Goal: Transaction & Acquisition: Book appointment/travel/reservation

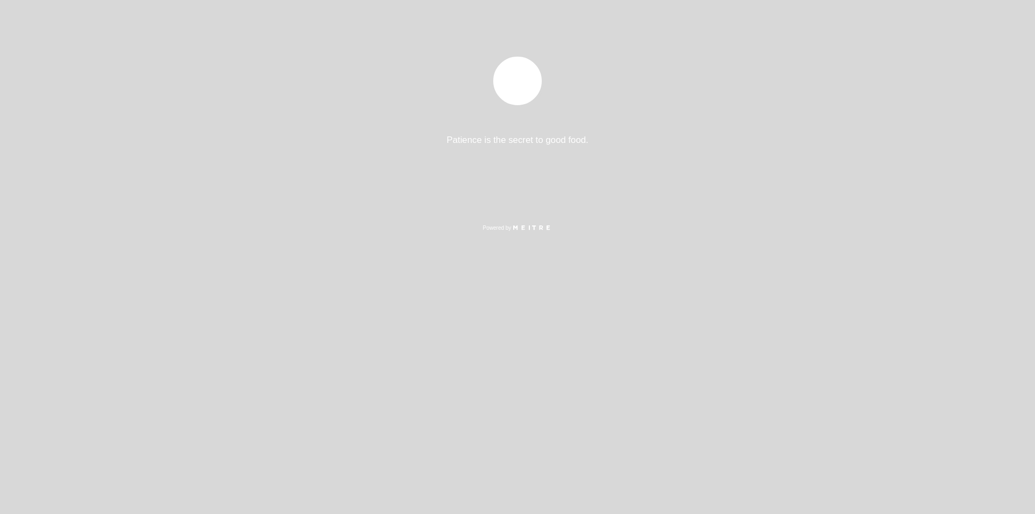
select select "es"
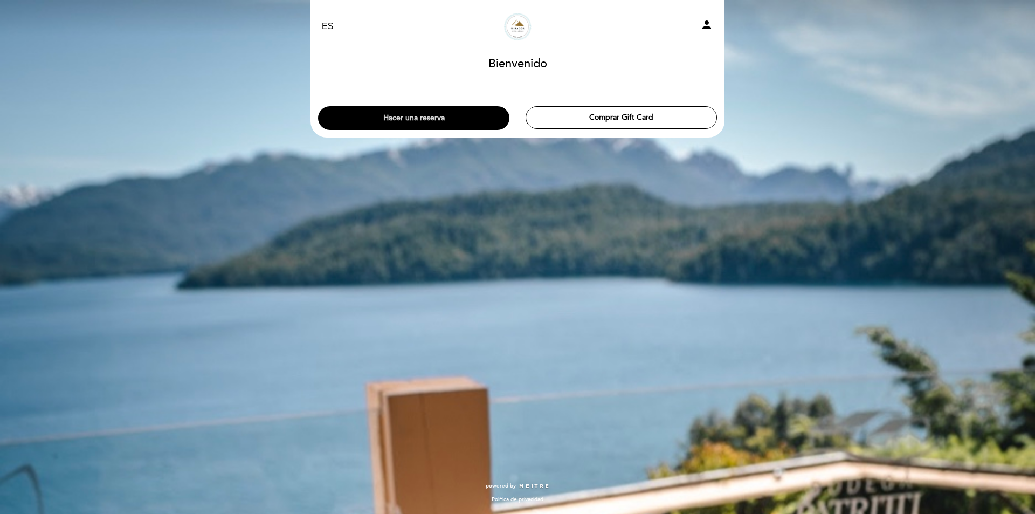
click at [475, 118] on button "Hacer una reserva" at bounding box center [413, 118] width 191 height 24
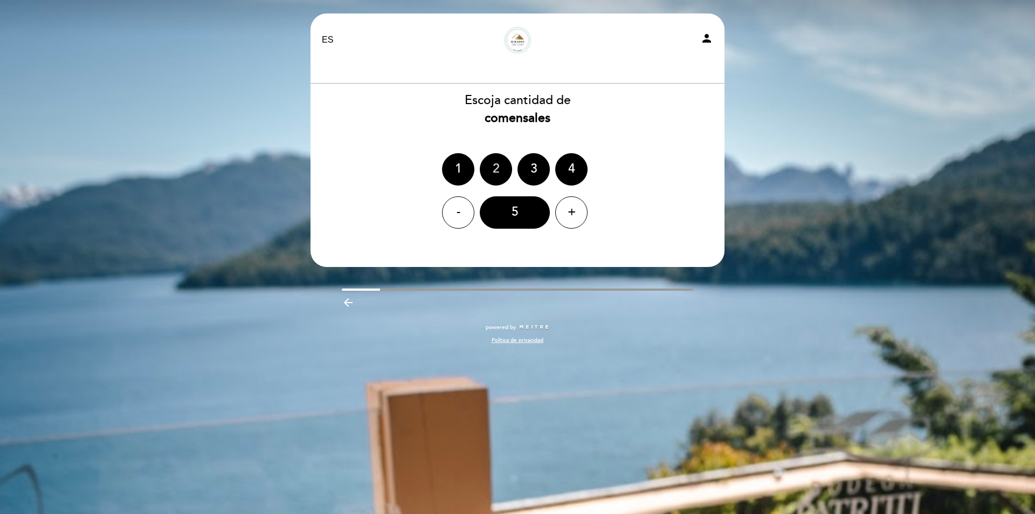
click at [483, 160] on div "2" at bounding box center [496, 169] width 32 height 32
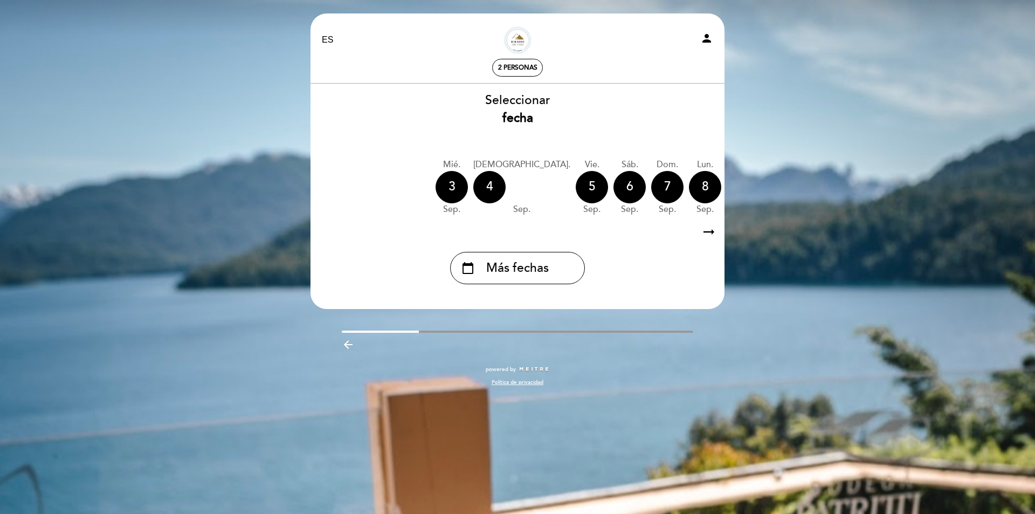
click at [712, 233] on icon "arrow_right_alt" at bounding box center [709, 231] width 16 height 23
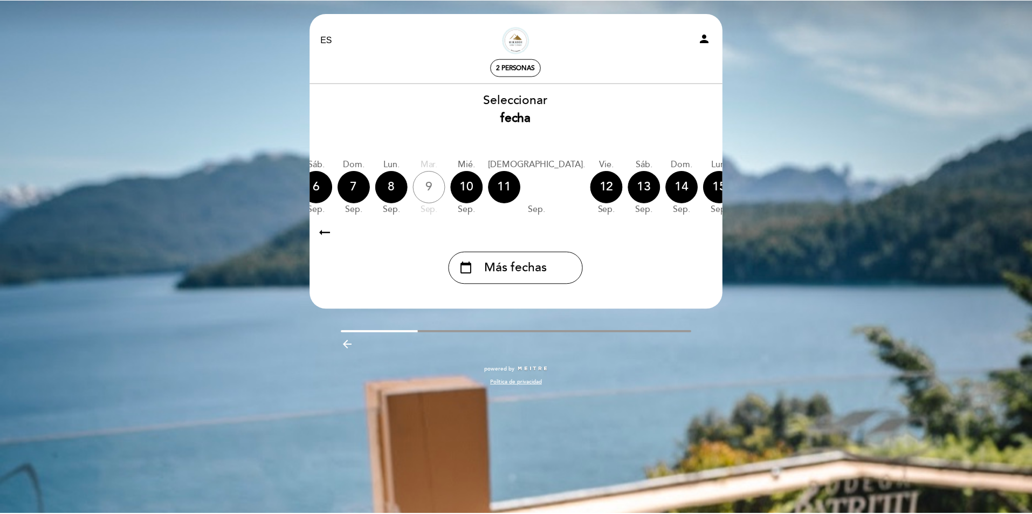
scroll to position [0, 314]
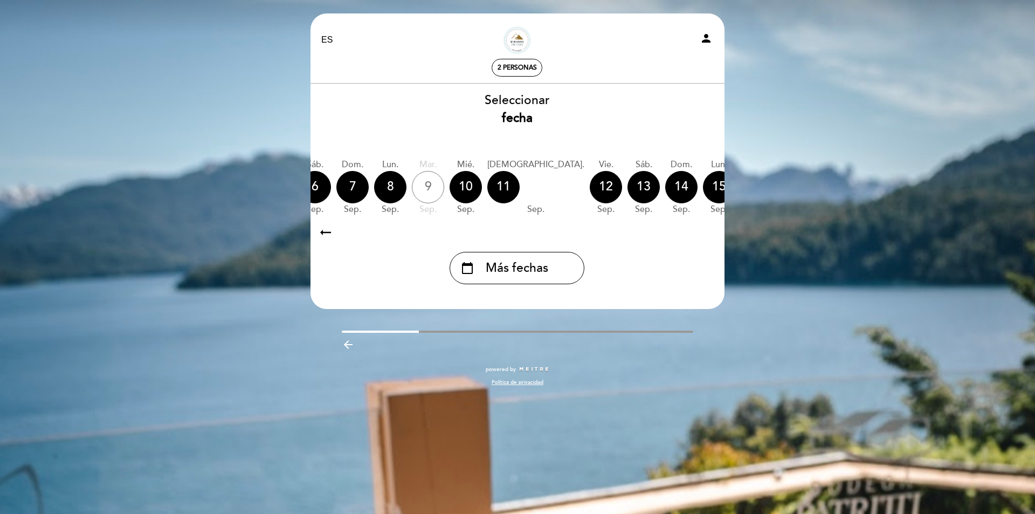
click at [712, 233] on icon "arrow_right_alt" at bounding box center [708, 231] width 16 height 23
click at [816, 188] on div "calendar_today" at bounding box center [832, 187] width 32 height 32
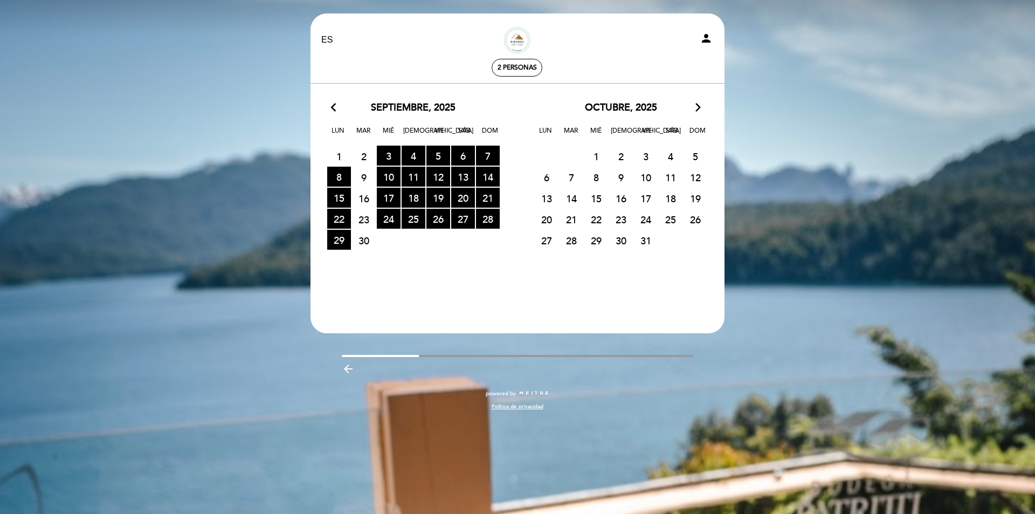
click at [599, 155] on span "1" at bounding box center [596, 156] width 24 height 20
click at [595, 157] on span "1" at bounding box center [596, 156] width 24 height 20
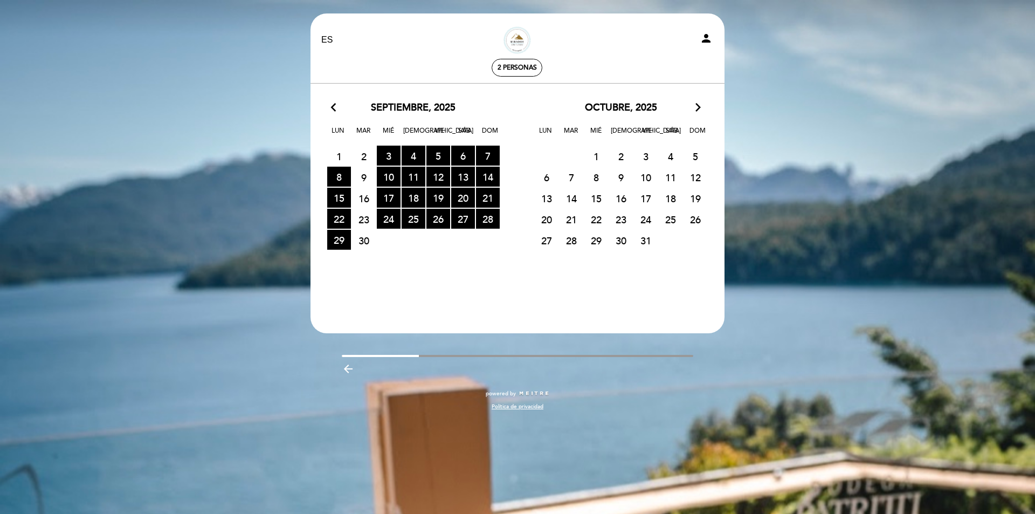
click at [595, 157] on span "1" at bounding box center [596, 156] width 24 height 20
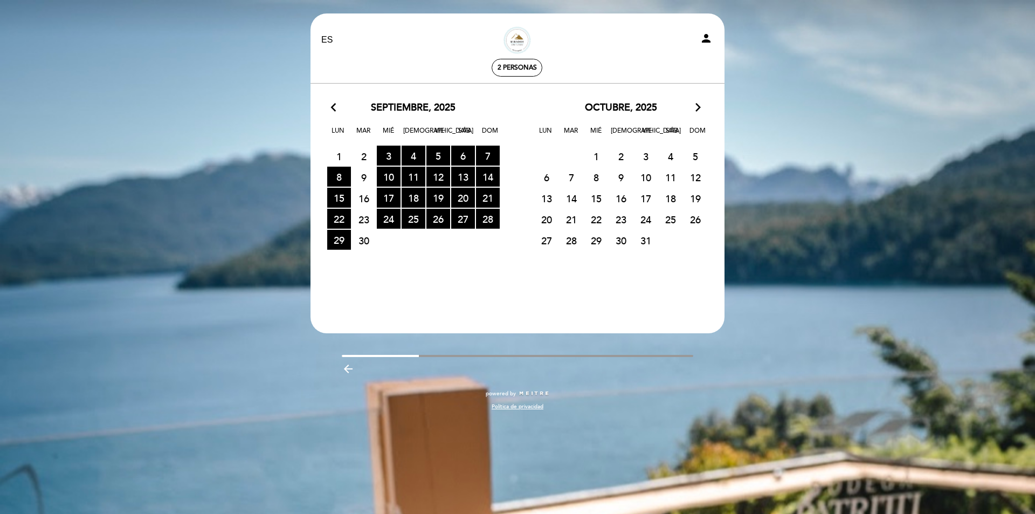
click at [595, 157] on span "1" at bounding box center [596, 156] width 24 height 20
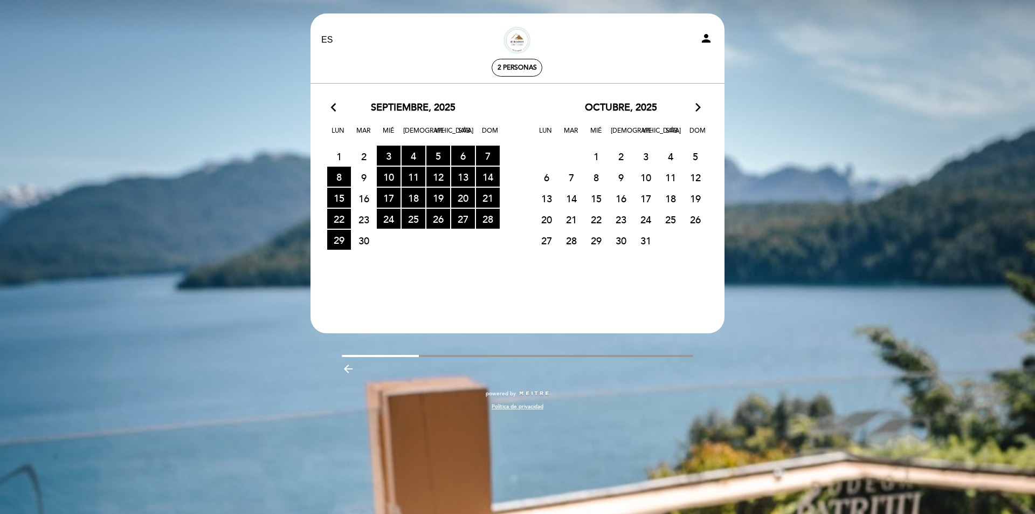
click at [595, 157] on span "1" at bounding box center [596, 156] width 24 height 20
click at [598, 156] on span "1" at bounding box center [596, 156] width 24 height 20
click at [609, 154] on div "29 RESERVAS DISPONIBLES 30 1 2 3 4 5" at bounding box center [621, 156] width 208 height 21
click at [622, 154] on span "2" at bounding box center [621, 156] width 24 height 20
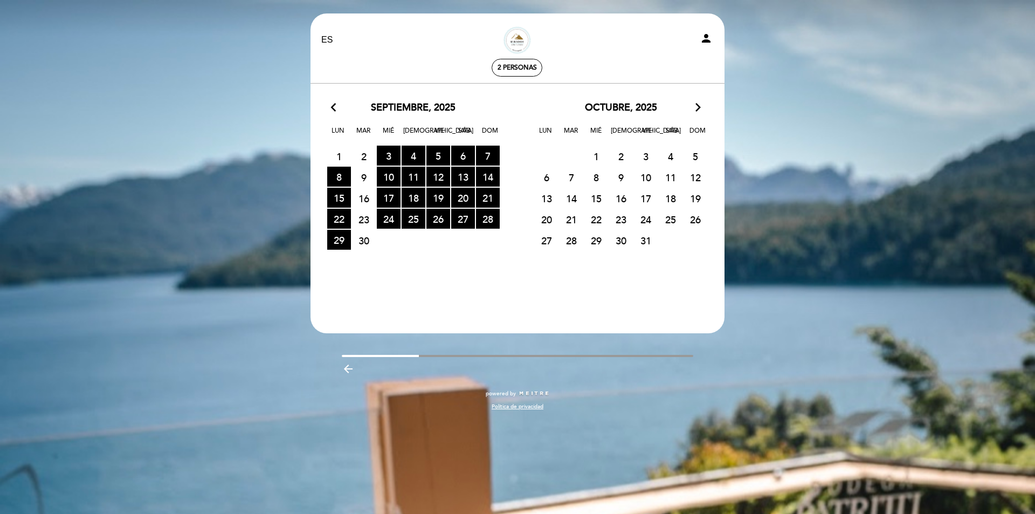
drag, startPoint x: 622, startPoint y: 155, endPoint x: 319, endPoint y: 240, distance: 314.9
click at [616, 158] on span "2" at bounding box center [621, 156] width 24 height 20
click at [337, 244] on span "29 RESERVAS DISPONIBLES" at bounding box center [339, 240] width 24 height 20
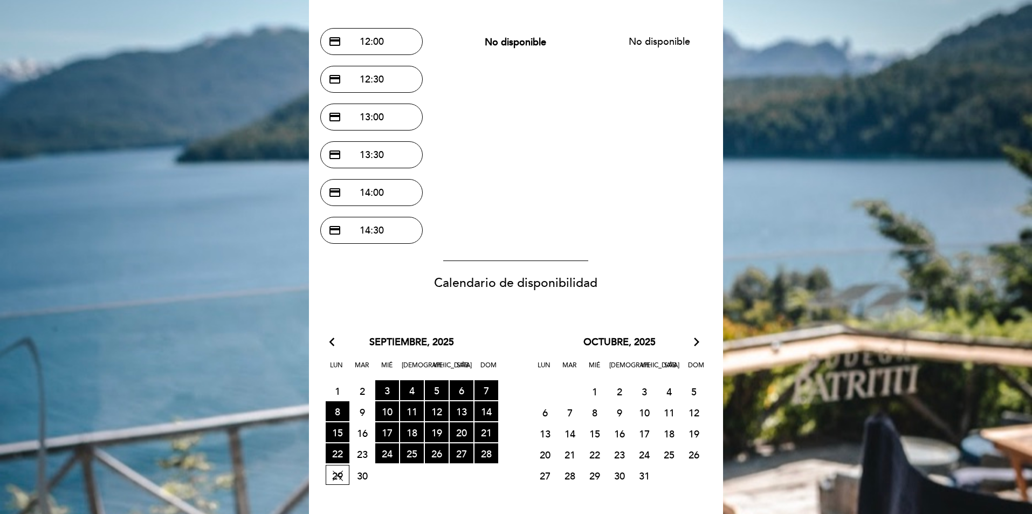
scroll to position [0, 0]
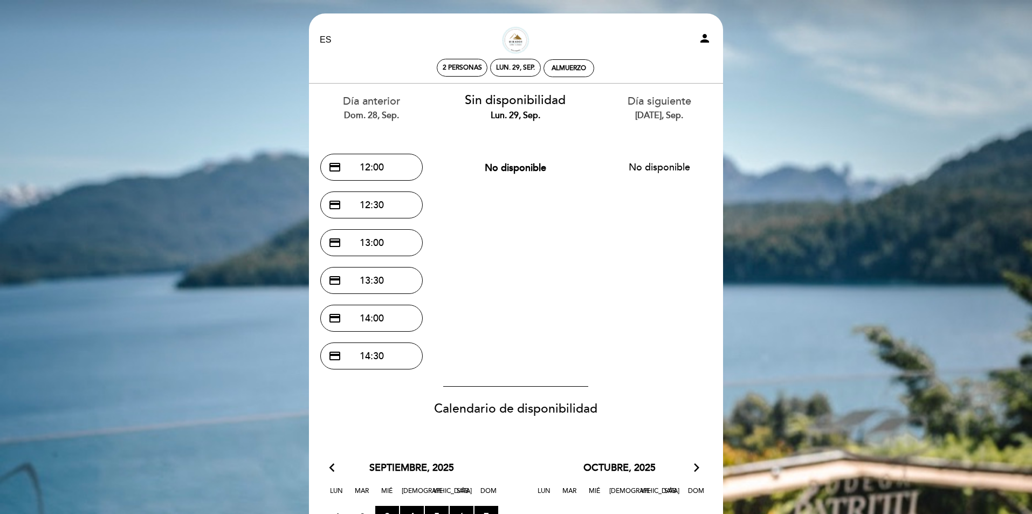
click at [363, 108] on div "Día anterior dom. 28, sep." at bounding box center [372, 107] width 128 height 27
click at [526, 408] on span "Calendario de disponibilidad" at bounding box center [515, 408] width 163 height 15
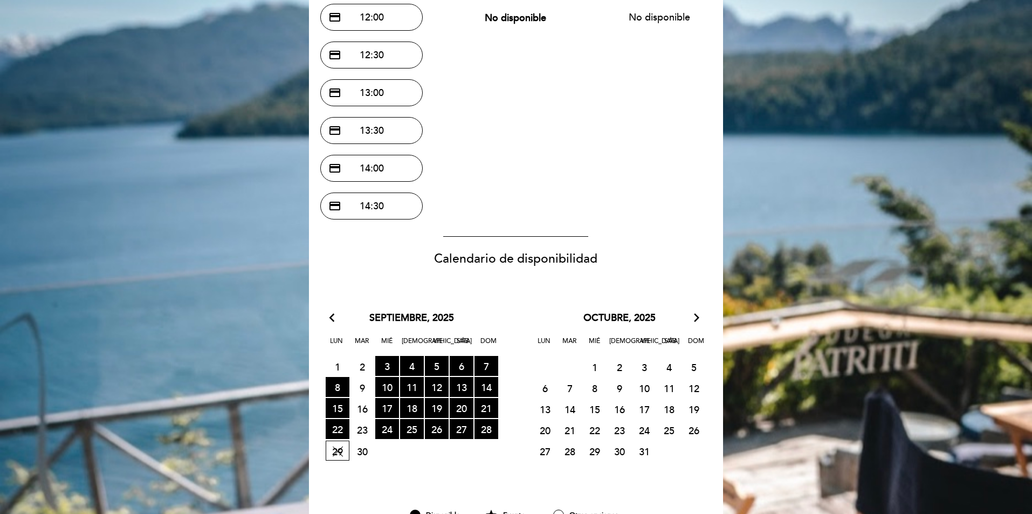
scroll to position [126, 0]
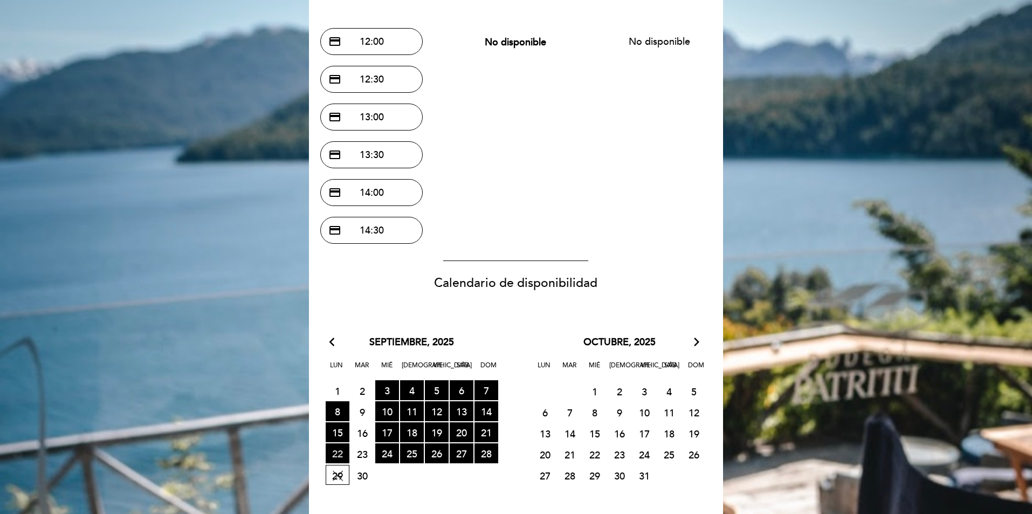
click at [334, 449] on span "22 RESERVAS DISPONIBLES" at bounding box center [338, 453] width 24 height 20
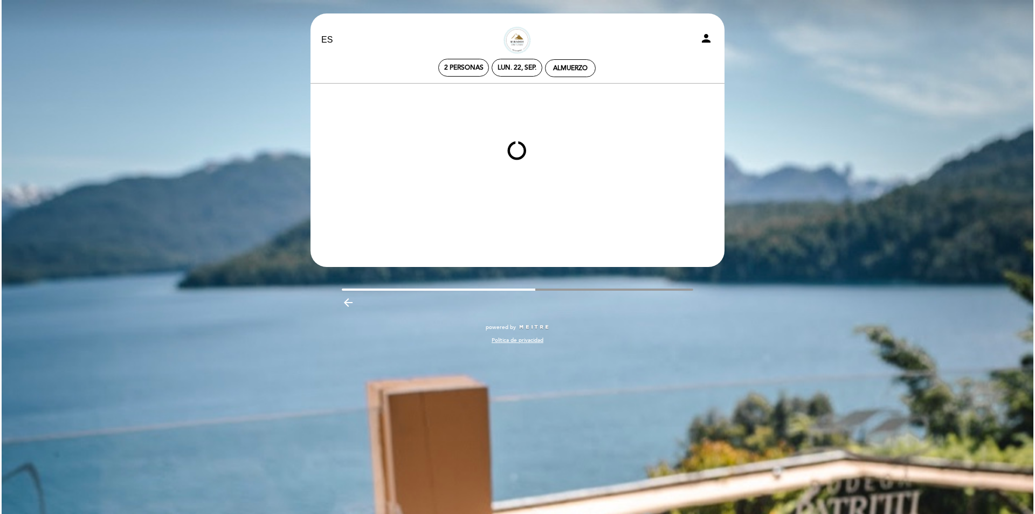
scroll to position [0, 0]
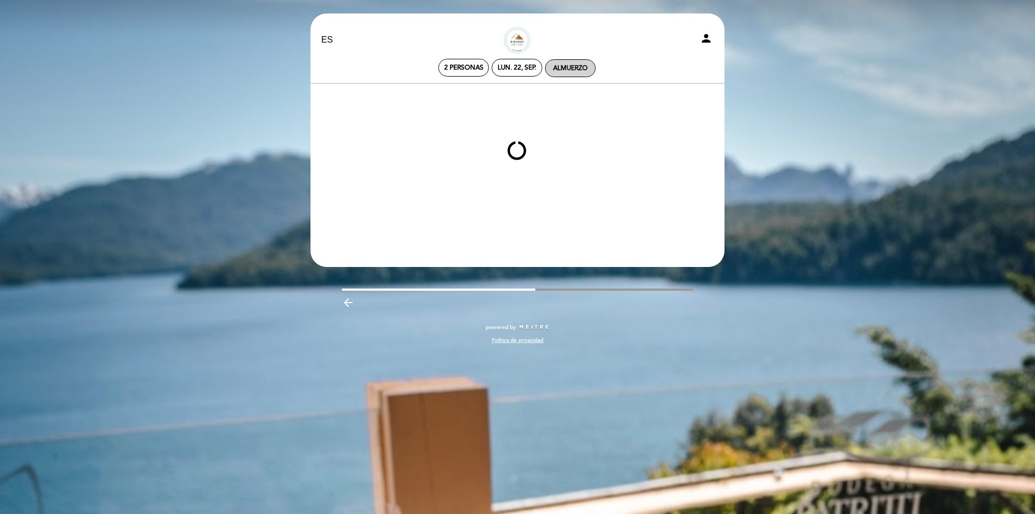
click at [585, 67] on div "Almuerzo" at bounding box center [570, 68] width 35 height 8
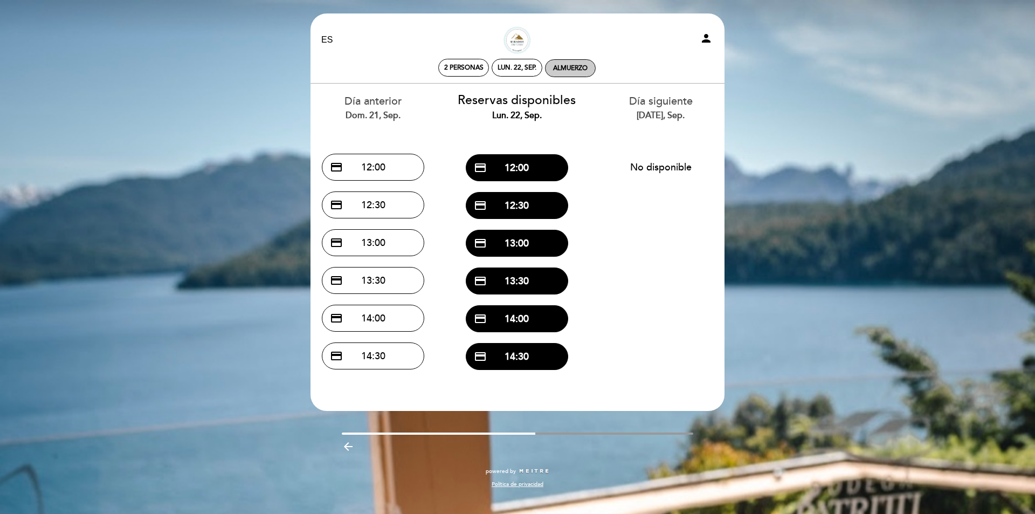
click at [585, 67] on div "Almuerzo" at bounding box center [570, 68] width 35 height 8
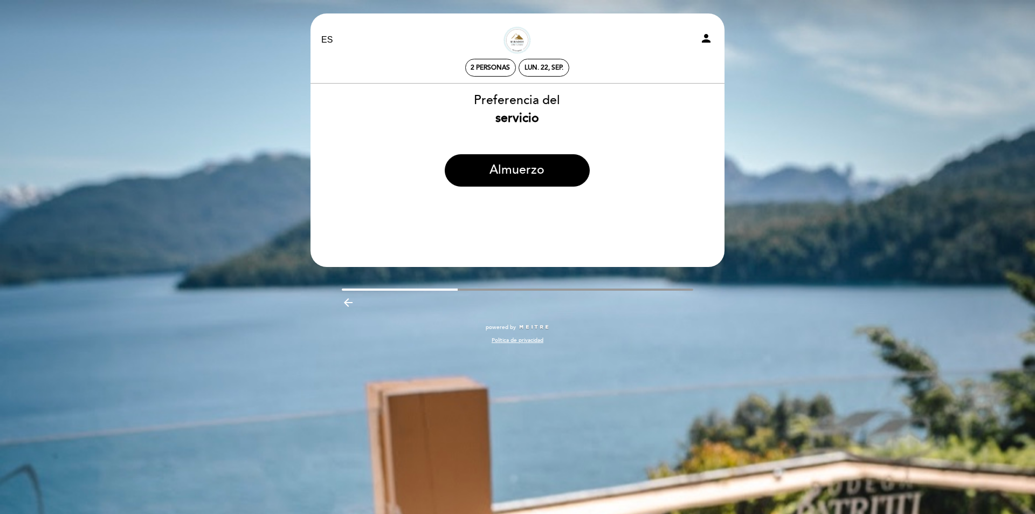
click at [530, 105] on div "Preferencia del servicio" at bounding box center [516, 110] width 415 height 36
click at [524, 126] on div "Preferencia del servicio" at bounding box center [516, 110] width 415 height 36
click at [498, 66] on span "2 personas" at bounding box center [490, 68] width 39 height 8
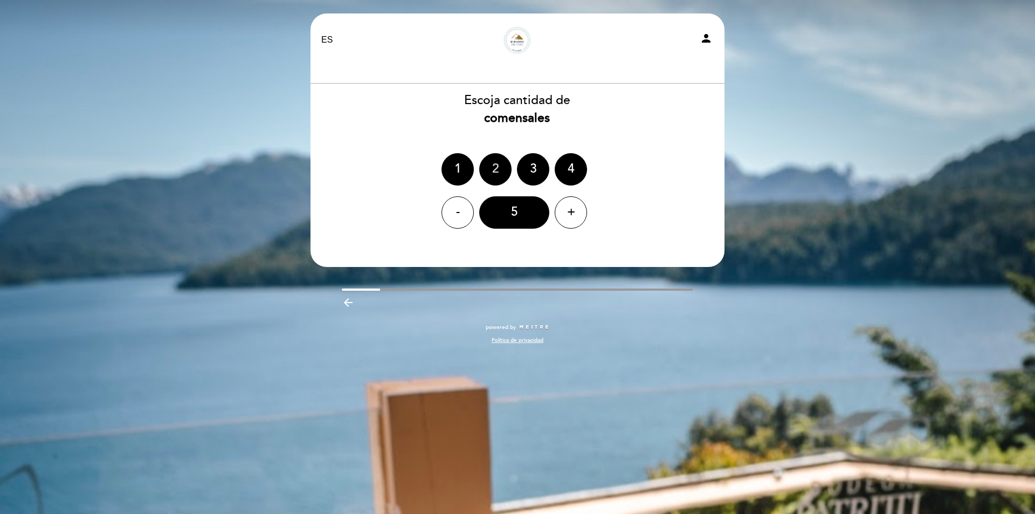
click at [506, 168] on div "2" at bounding box center [495, 169] width 32 height 32
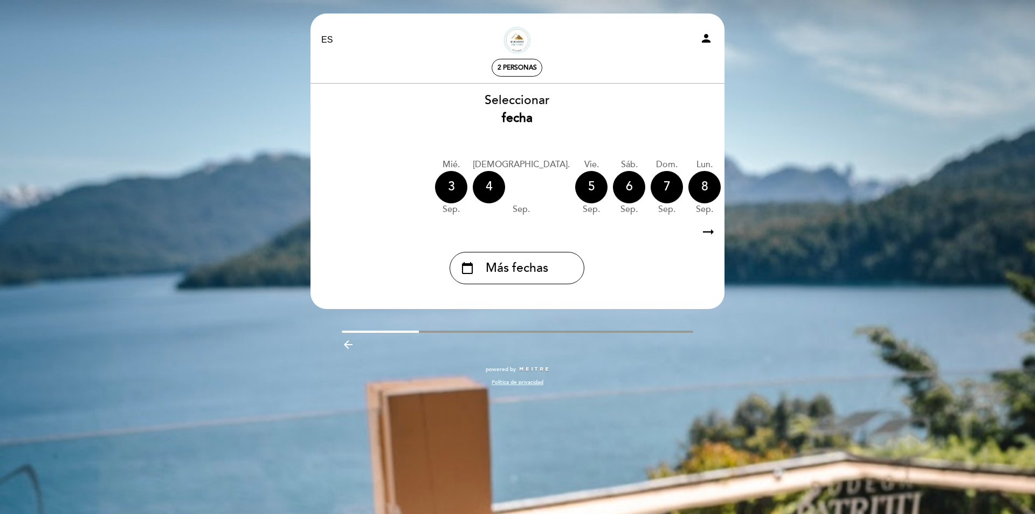
click at [575, 176] on div "vie. [DATE]" at bounding box center [591, 187] width 32 height 57
click at [575, 180] on div "5" at bounding box center [591, 187] width 32 height 32
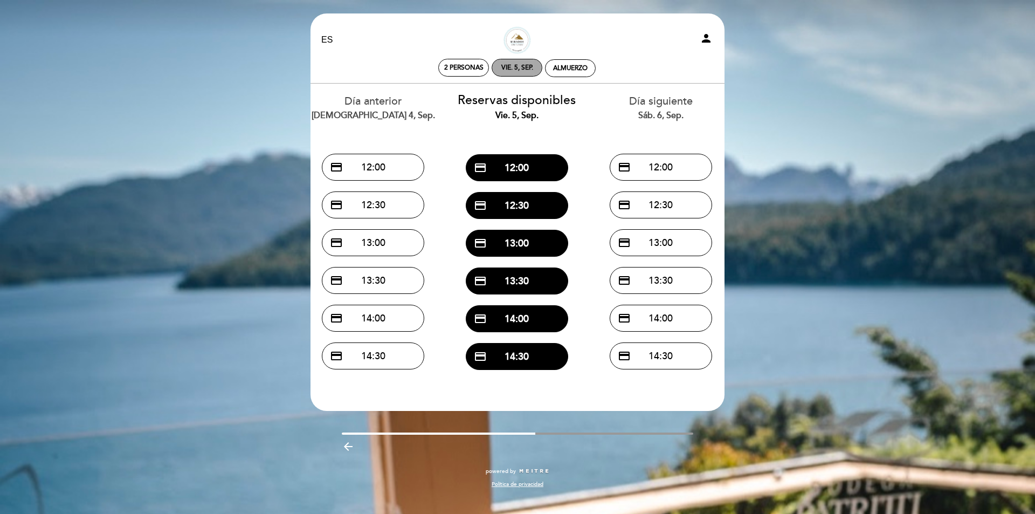
click at [496, 68] on div "vie. 5, sep." at bounding box center [517, 68] width 51 height 18
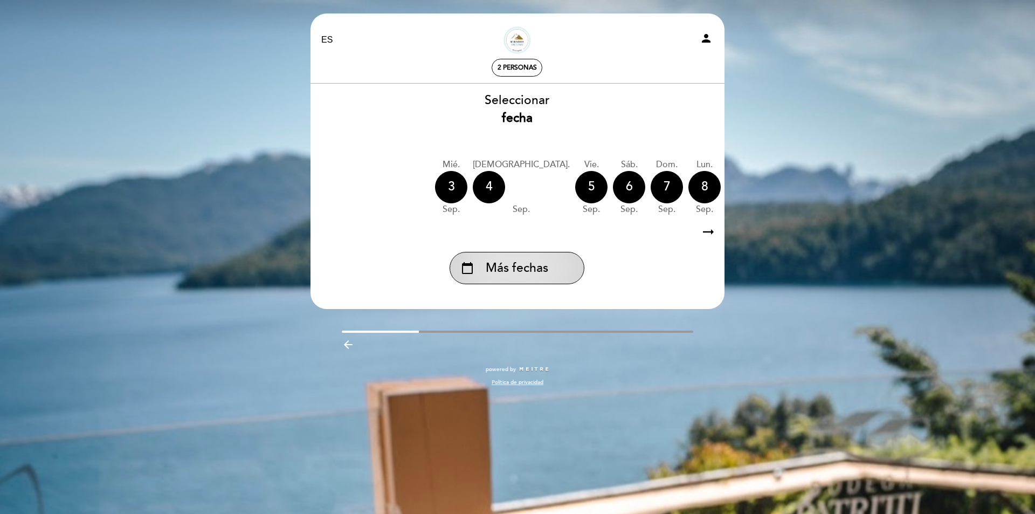
click at [557, 266] on div "calendar_today Más fechas" at bounding box center [517, 268] width 135 height 32
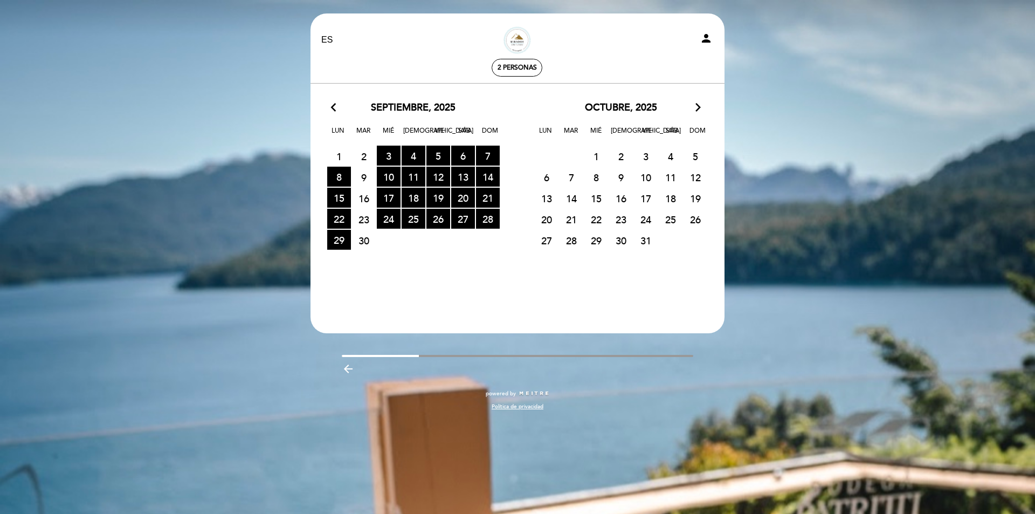
click at [598, 156] on span "1" at bounding box center [596, 156] width 24 height 20
click at [700, 106] on icon "arrow_forward_ios" at bounding box center [698, 108] width 10 height 14
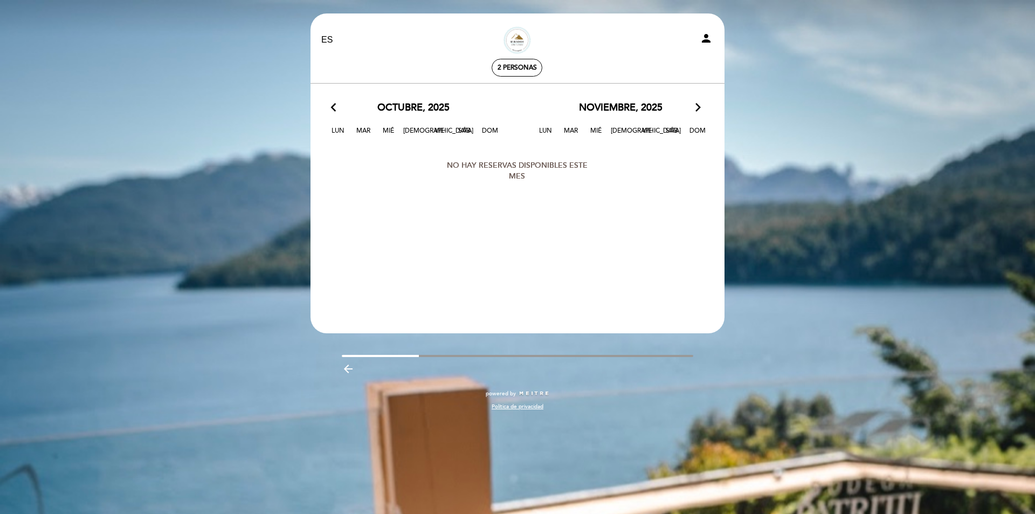
click at [331, 106] on icon "arrow_back_ios" at bounding box center [336, 108] width 10 height 14
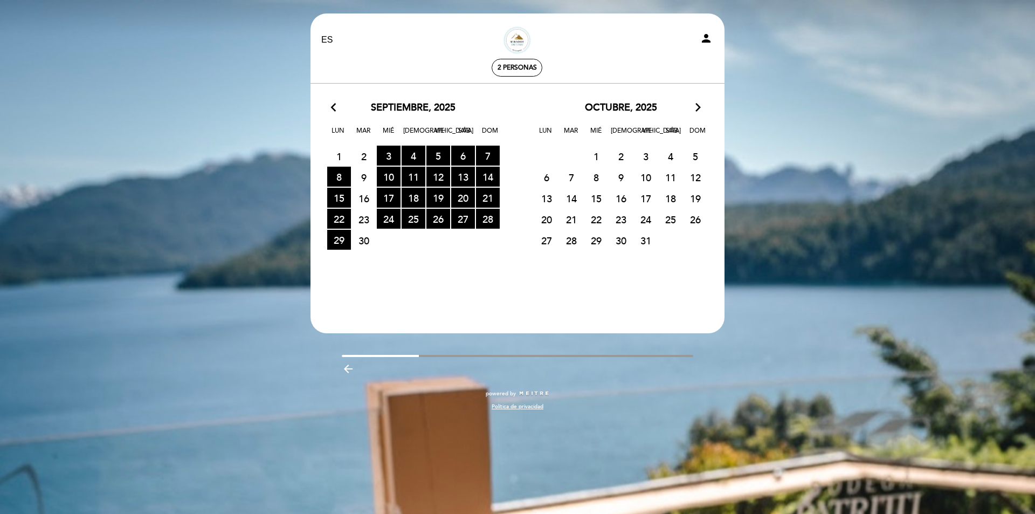
click at [600, 189] on span "15" at bounding box center [596, 198] width 24 height 20
drag, startPoint x: 652, startPoint y: 190, endPoint x: 682, endPoint y: 172, distance: 35.0
click at [652, 189] on span "17" at bounding box center [646, 198] width 24 height 20
click at [686, 166] on span "5" at bounding box center [696, 156] width 24 height 20
click at [364, 35] on div "EN ES PT" at bounding box center [381, 40] width 136 height 12
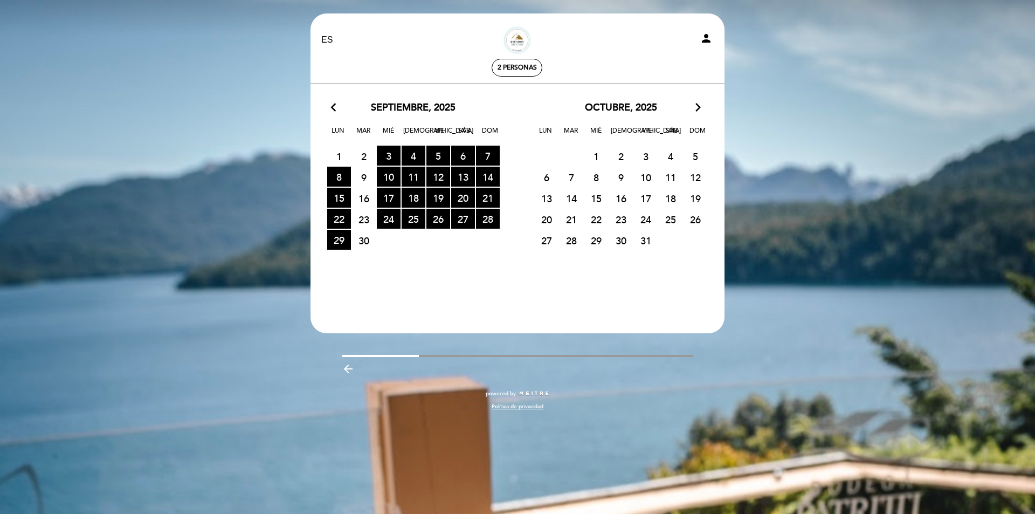
click at [292, 39] on div "EN ES PT [GEOGRAPHIC_DATA] person 2 personas [GEOGRAPHIC_DATA] [GEOGRAPHIC_DATA…" at bounding box center [517, 257] width 1035 height 514
